Goal: Information Seeking & Learning: Learn about a topic

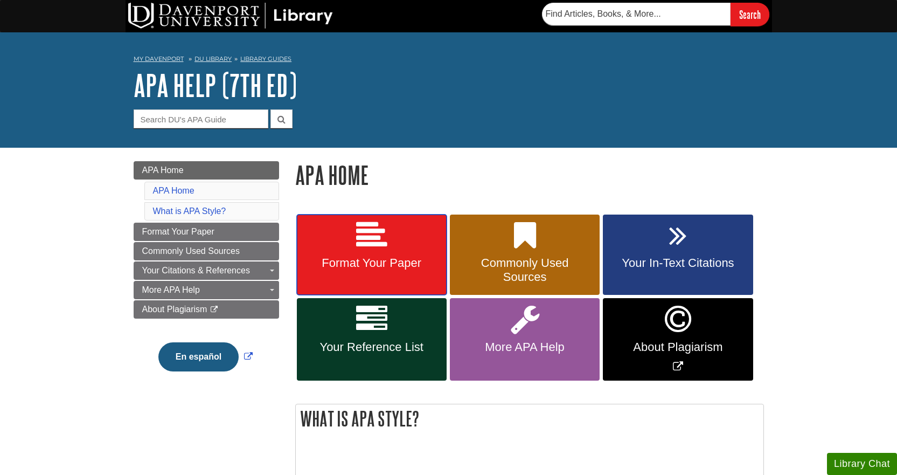
click at [320, 231] on link "Format Your Paper" at bounding box center [372, 254] width 150 height 81
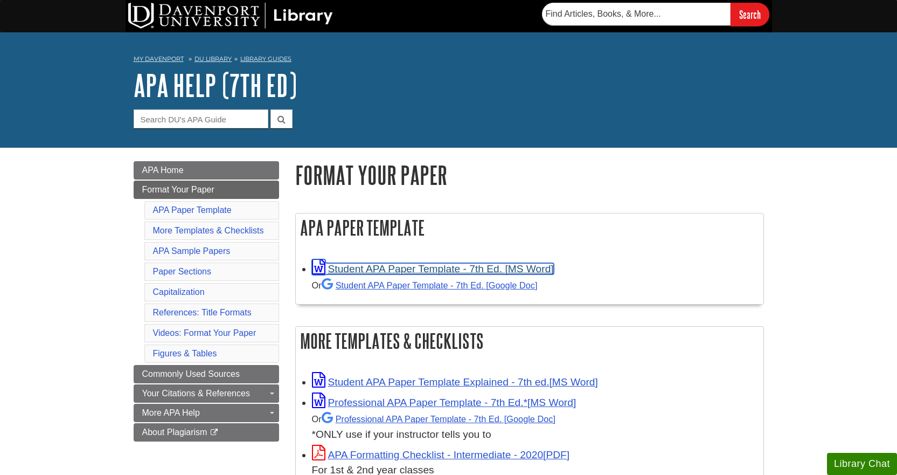
click at [316, 267] on icon "Link opens in new window" at bounding box center [318, 267] width 13 height 16
click at [355, 52] on nav "My Davenport DU Library Library Guides APA APA Help (7th Ed) Format Your Paper" at bounding box center [449, 60] width 631 height 17
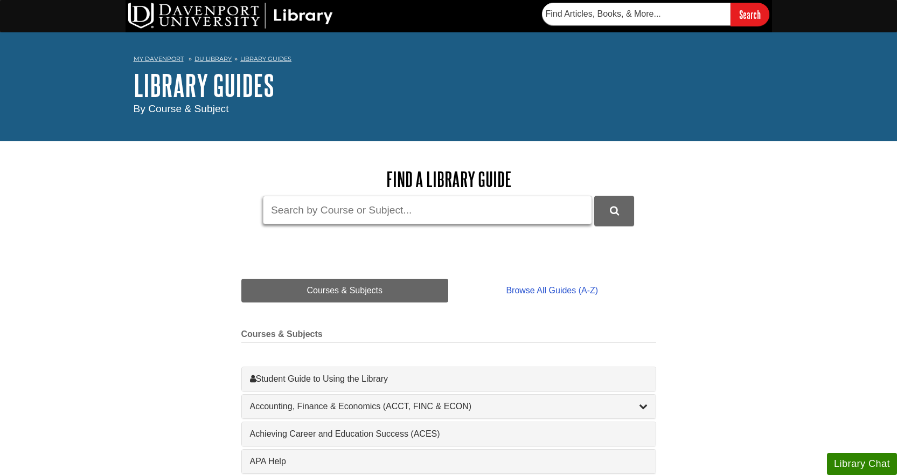
click at [413, 214] on input "Guide Search Terms" at bounding box center [427, 210] width 329 height 29
type input "english"
click at [594, 196] on button "DU Library Guides Search" at bounding box center [614, 211] width 40 height 30
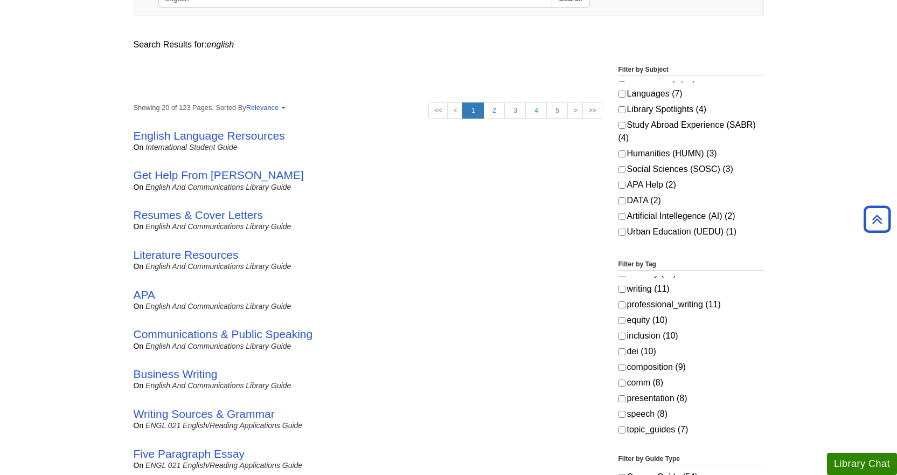
scroll to position [108, 0]
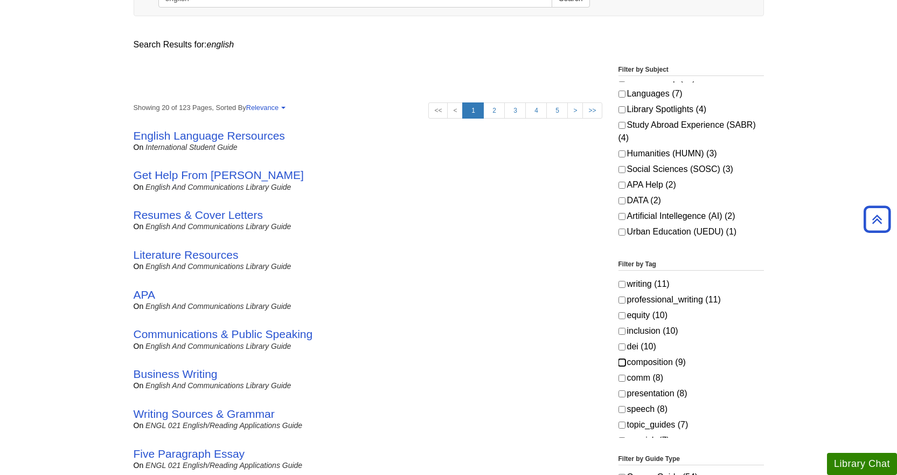
click at [622, 364] on input "composition (9)" at bounding box center [622, 362] width 7 height 7
checkbox input "true"
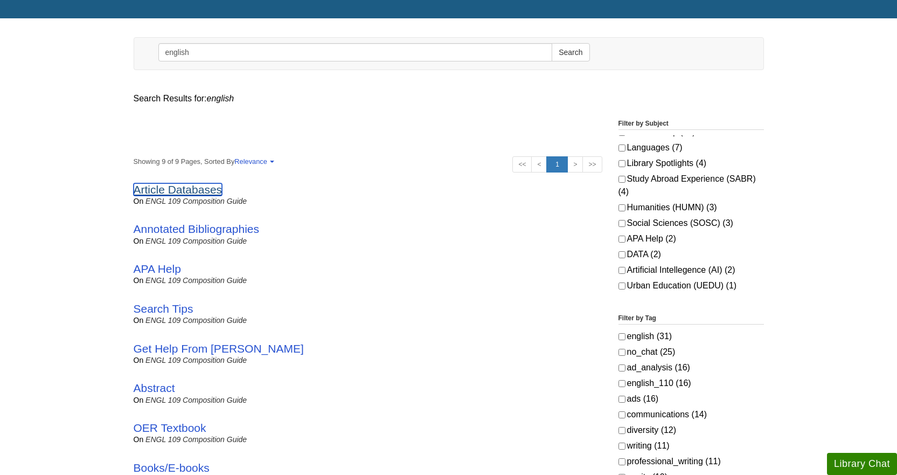
click at [168, 192] on link "Article Databases" at bounding box center [178, 189] width 89 height 12
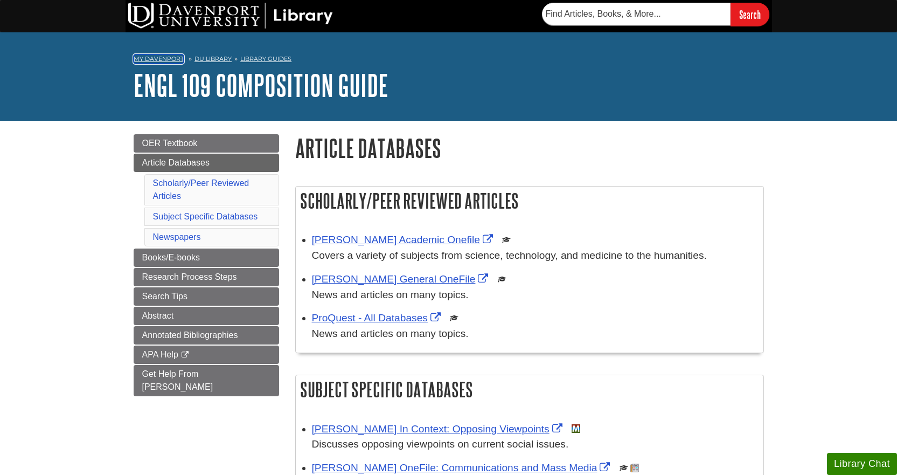
click at [169, 57] on link "My Davenport" at bounding box center [159, 58] width 50 height 9
click at [214, 57] on link "DU Library" at bounding box center [213, 59] width 37 height 8
click at [272, 56] on link "Library Guides" at bounding box center [265, 59] width 51 height 8
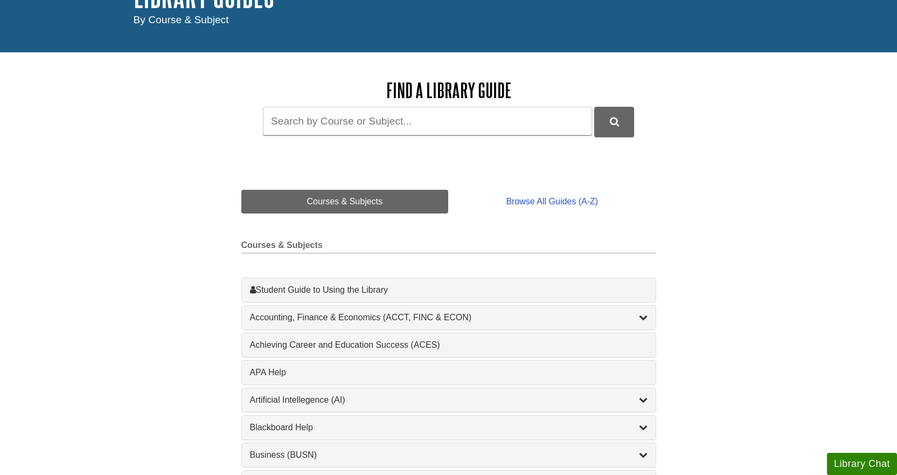
scroll to position [108, 0]
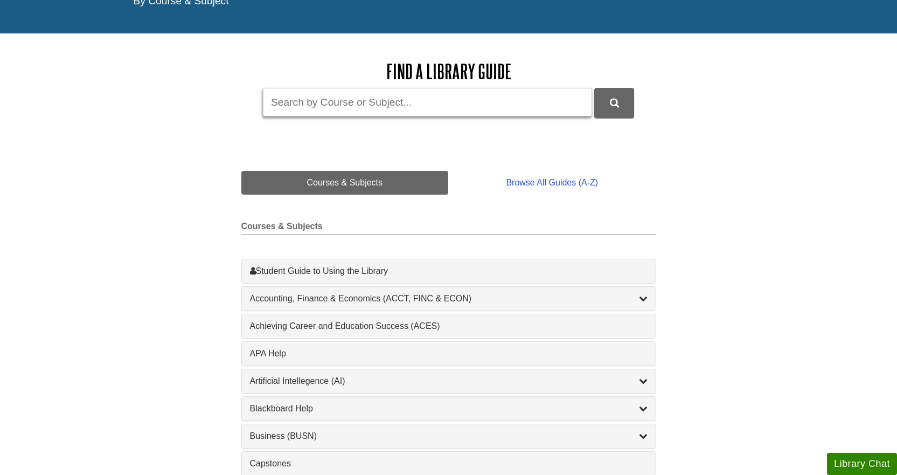
click at [447, 107] on input "Guide Search Terms" at bounding box center [427, 102] width 329 height 29
type input "consumerization"
click at [594, 88] on button "DU Library Guides Search" at bounding box center [614, 103] width 40 height 30
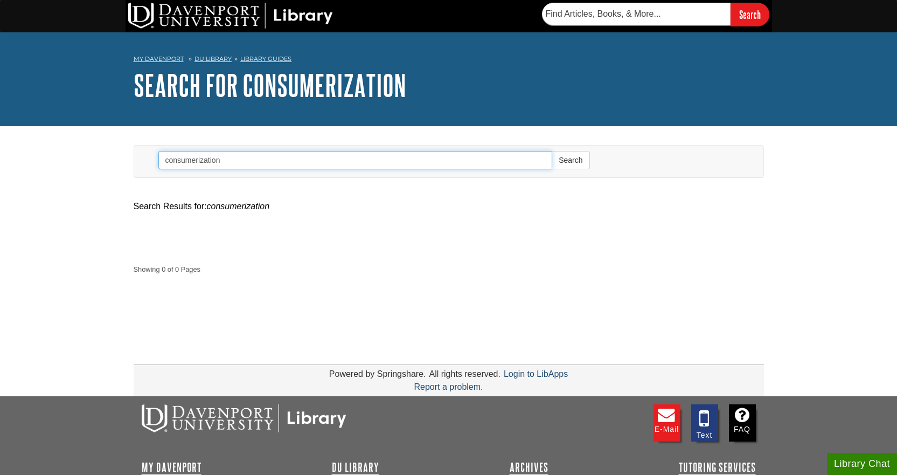
drag, startPoint x: 276, startPoint y: 156, endPoint x: 136, endPoint y: 167, distance: 140.5
click at [167, 165] on input "consumerization" at bounding box center [355, 160] width 395 height 18
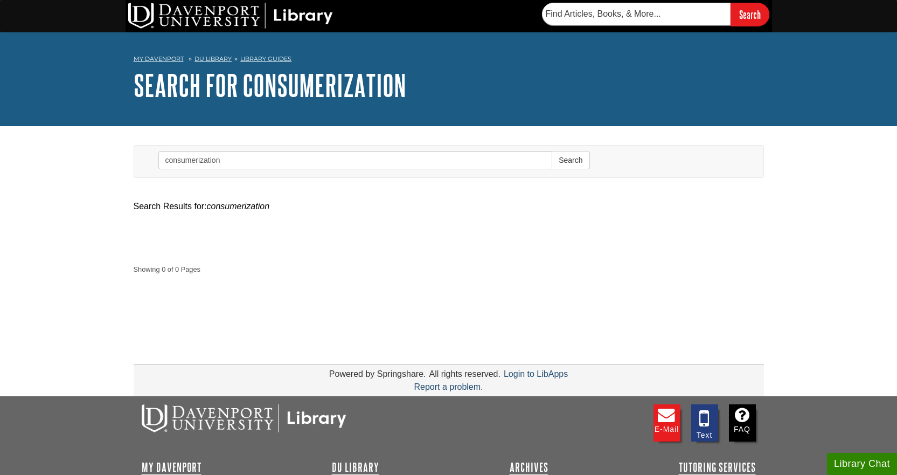
click at [274, 64] on nav "My Davenport DU Library Library Guides Search" at bounding box center [449, 60] width 631 height 17
click at [274, 58] on link "Library Guides" at bounding box center [265, 59] width 51 height 8
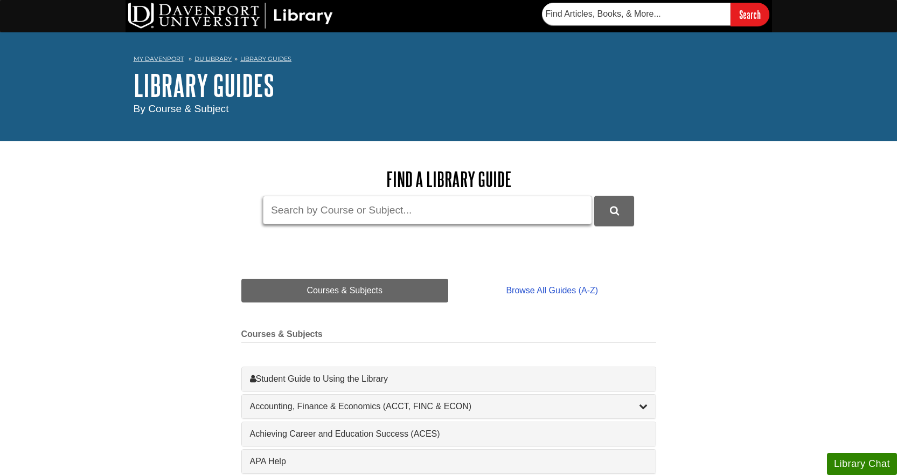
click at [443, 210] on input "Guide Search Terms" at bounding box center [427, 210] width 329 height 29
click at [370, 211] on input "Guide Search Terms" at bounding box center [427, 210] width 329 height 29
type input "english 109"
click at [594, 196] on button "DU Library Guides Search" at bounding box center [614, 211] width 40 height 30
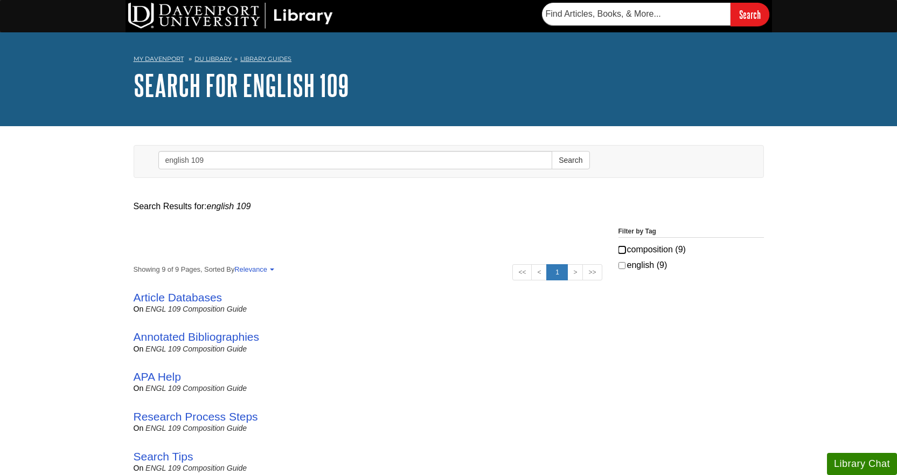
click at [622, 247] on input "composition (9)" at bounding box center [622, 249] width 7 height 7
checkbox input "true"
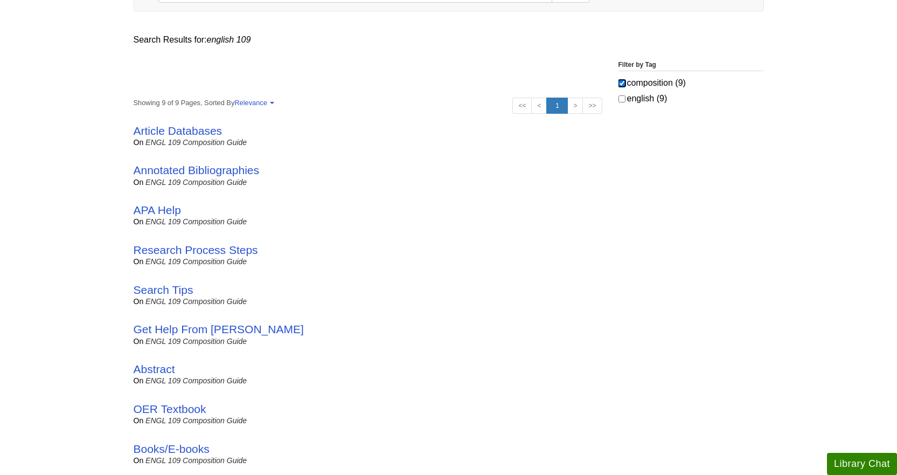
scroll to position [269, 0]
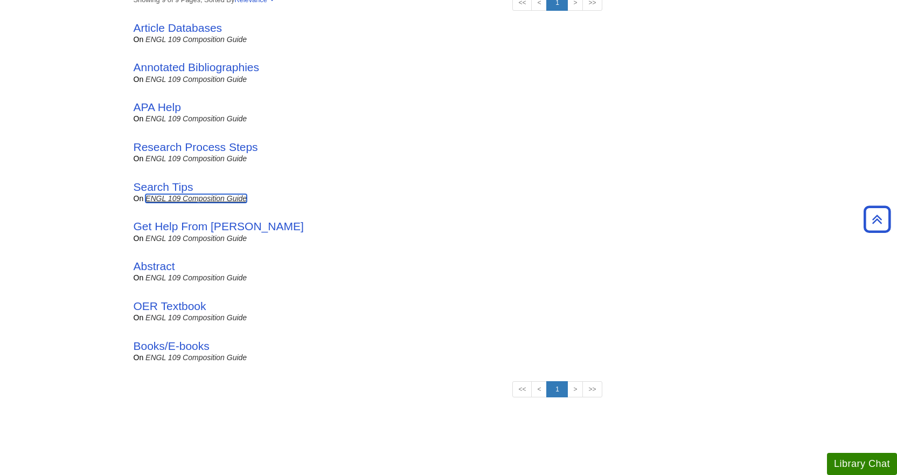
click at [202, 198] on link "ENGL 109 Composition Guide" at bounding box center [196, 198] width 101 height 9
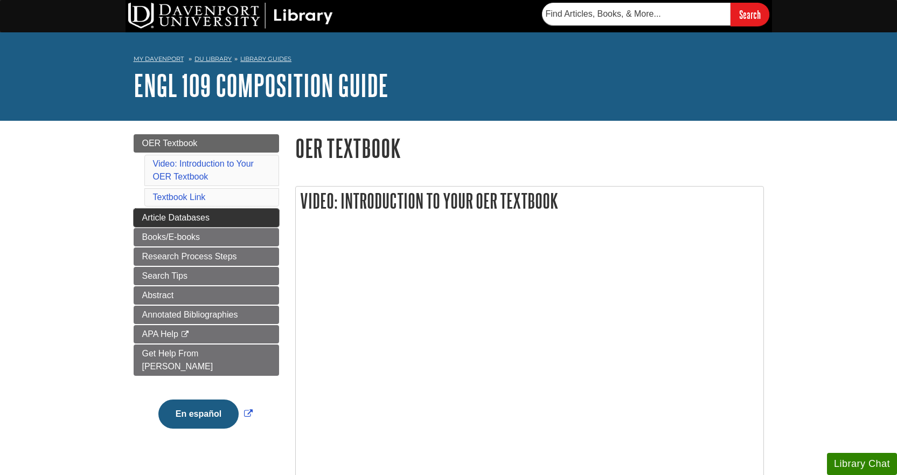
click at [209, 213] on span "Article Databases" at bounding box center [175, 217] width 67 height 9
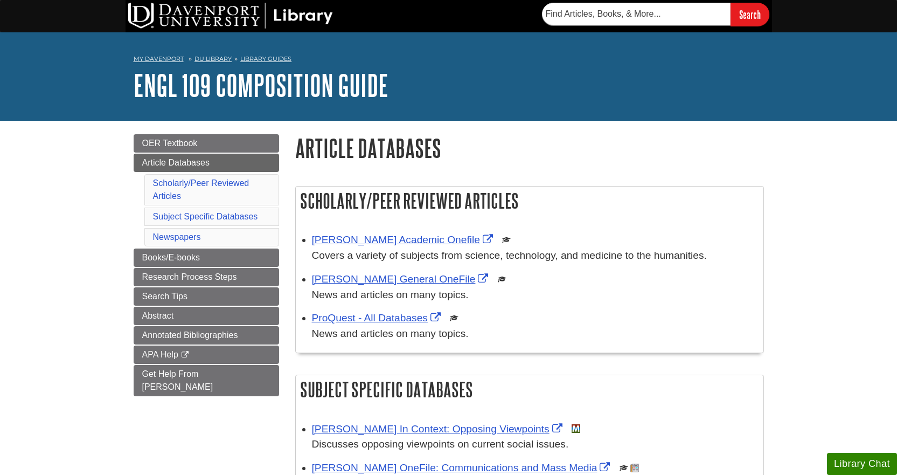
click at [198, 190] on li "Scholarly/Peer Reviewed Articles" at bounding box center [211, 189] width 135 height 31
click at [180, 189] on li "Scholarly/Peer Reviewed Articles" at bounding box center [211, 189] width 135 height 31
click at [384, 317] on link "ProQuest - All Databases" at bounding box center [378, 317] width 132 height 11
